Goal: Information Seeking & Learning: Find specific fact

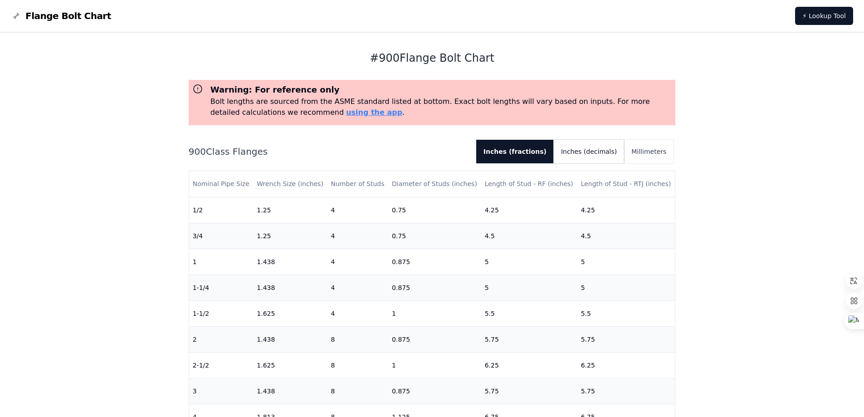
click at [589, 154] on button "Inches (decimals)" at bounding box center [589, 152] width 70 height 24
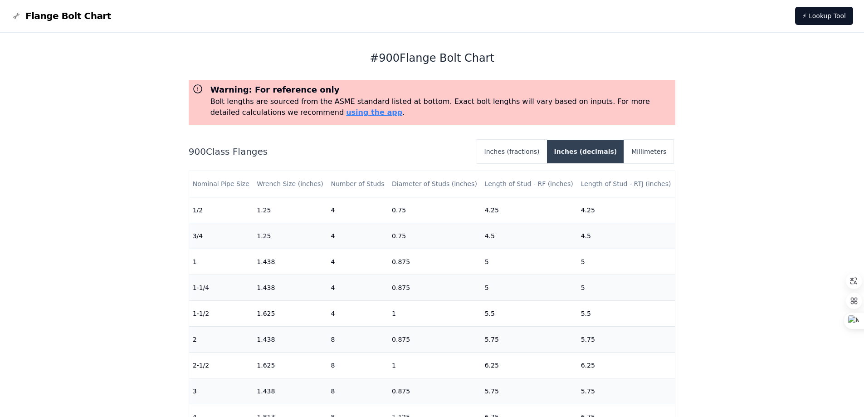
click at [597, 148] on button "Inches (decimals)" at bounding box center [586, 152] width 78 height 24
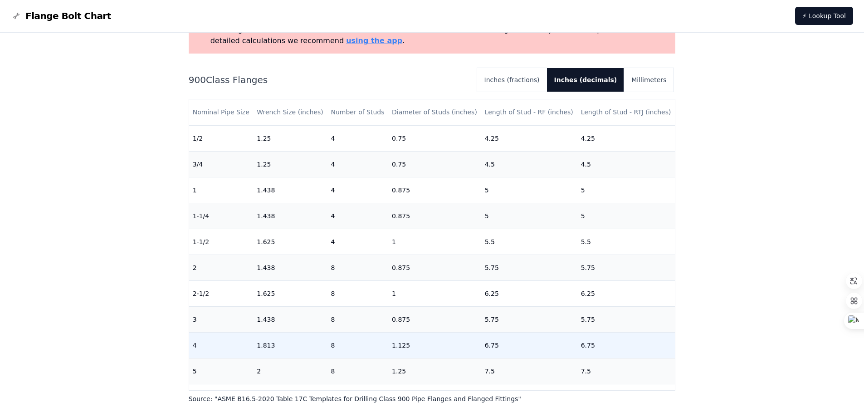
scroll to position [45, 0]
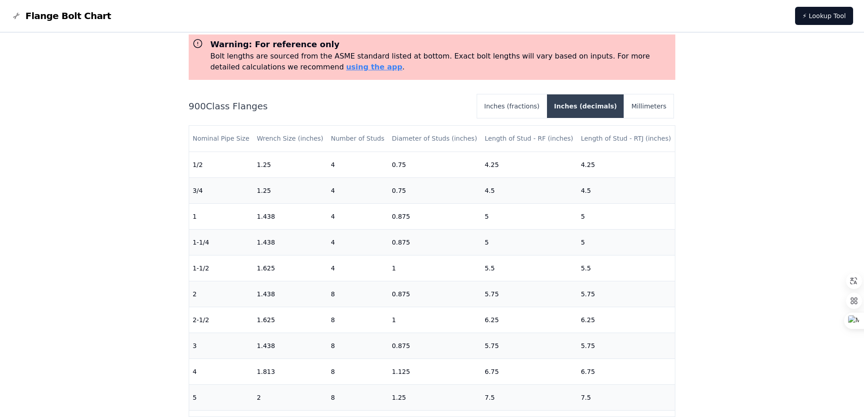
click at [577, 108] on button "Inches (decimals)" at bounding box center [586, 106] width 78 height 24
click at [528, 108] on button "Inches (fractions)" at bounding box center [512, 106] width 70 height 24
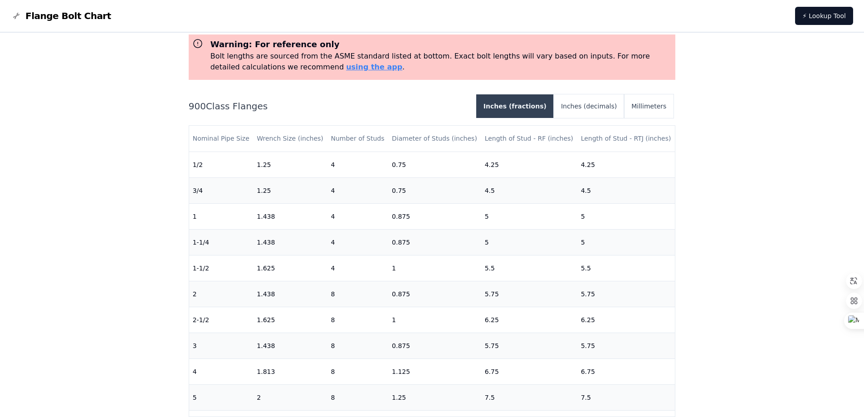
click at [538, 106] on button "Inches (fractions)" at bounding box center [515, 106] width 78 height 24
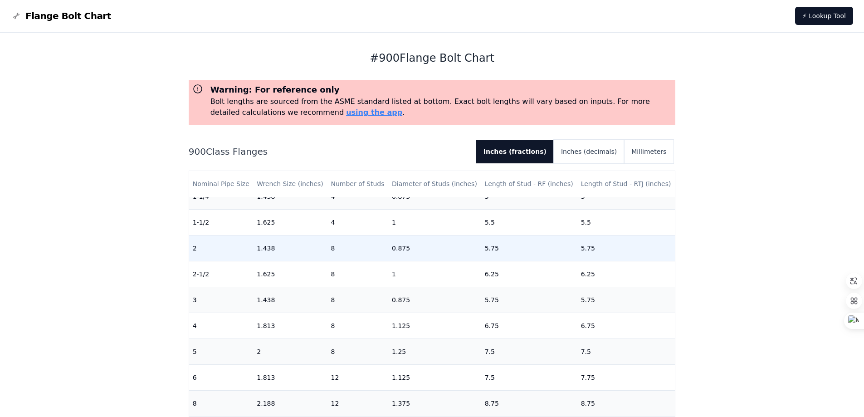
scroll to position [91, 0]
click at [214, 254] on td "2" at bounding box center [221, 248] width 64 height 26
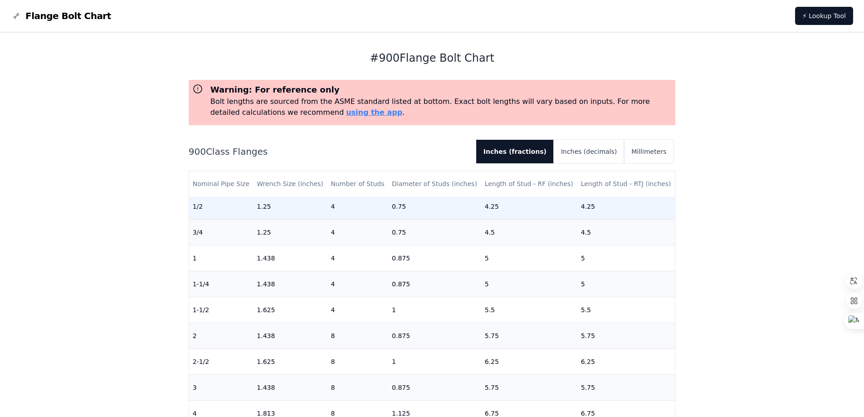
scroll to position [0, 0]
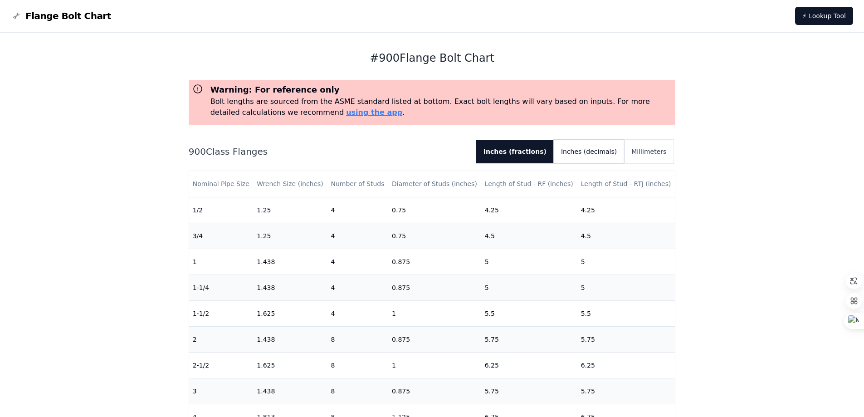
click at [582, 151] on button "Inches (decimals)" at bounding box center [589, 152] width 70 height 24
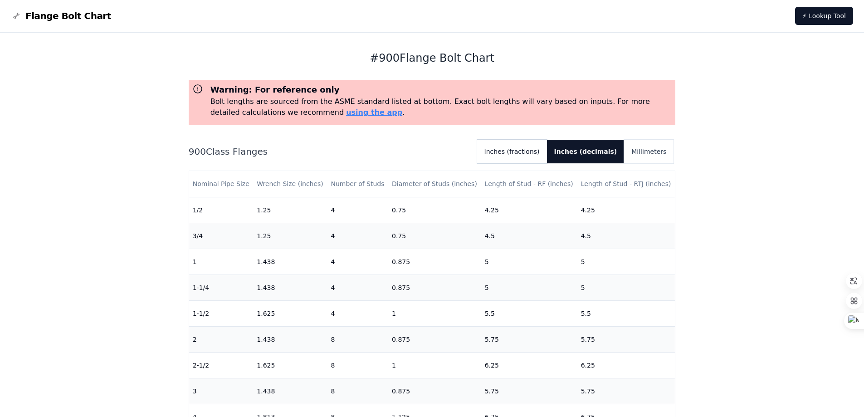
click at [537, 149] on button "Inches (fractions)" at bounding box center [512, 152] width 70 height 24
